Goal: Submit feedback/report problem

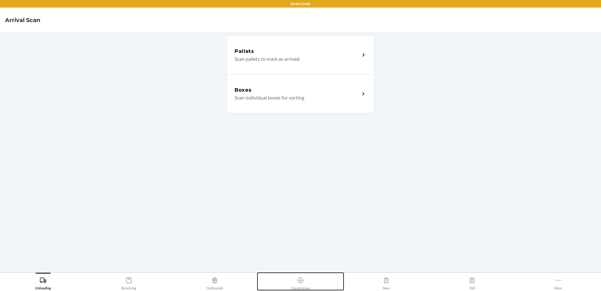
click at [307, 287] on div "Create Issue" at bounding box center [300, 282] width 19 height 16
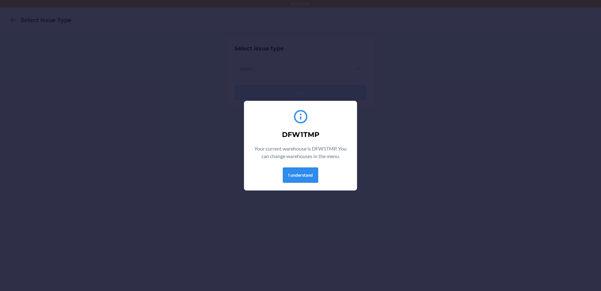
click at [303, 171] on button "I understand" at bounding box center [300, 174] width 35 height 15
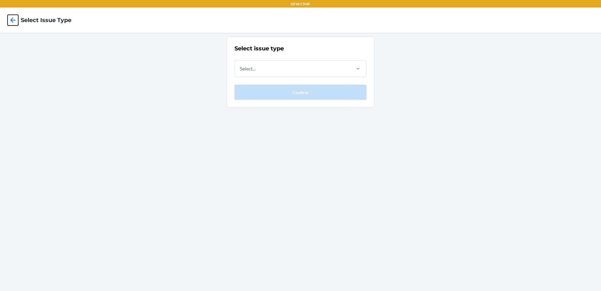
click at [14, 19] on icon at bounding box center [13, 20] width 11 height 11
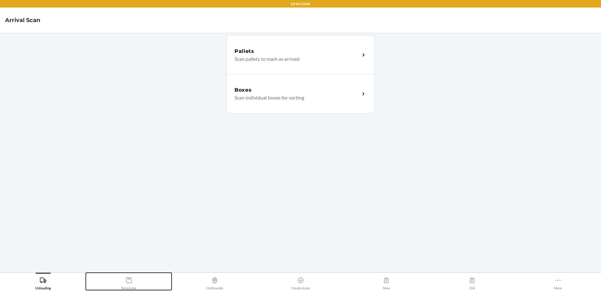
click at [128, 285] on div "Receiving" at bounding box center [128, 282] width 15 height 16
